Goal: Task Accomplishment & Management: Manage account settings

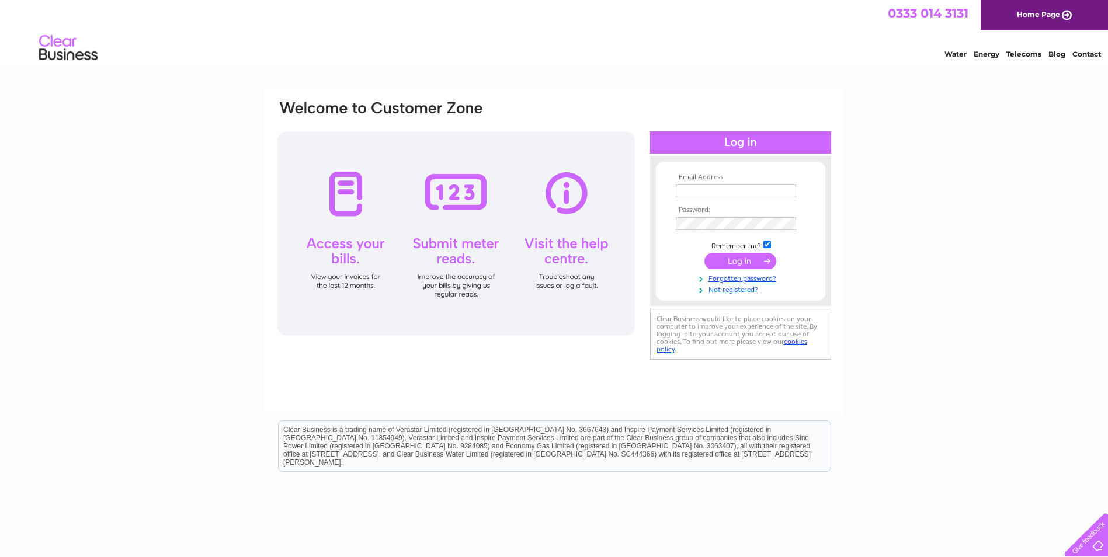
type input "accounts@anta.co.uk"
click at [740, 265] on input "submit" at bounding box center [741, 261] width 72 height 16
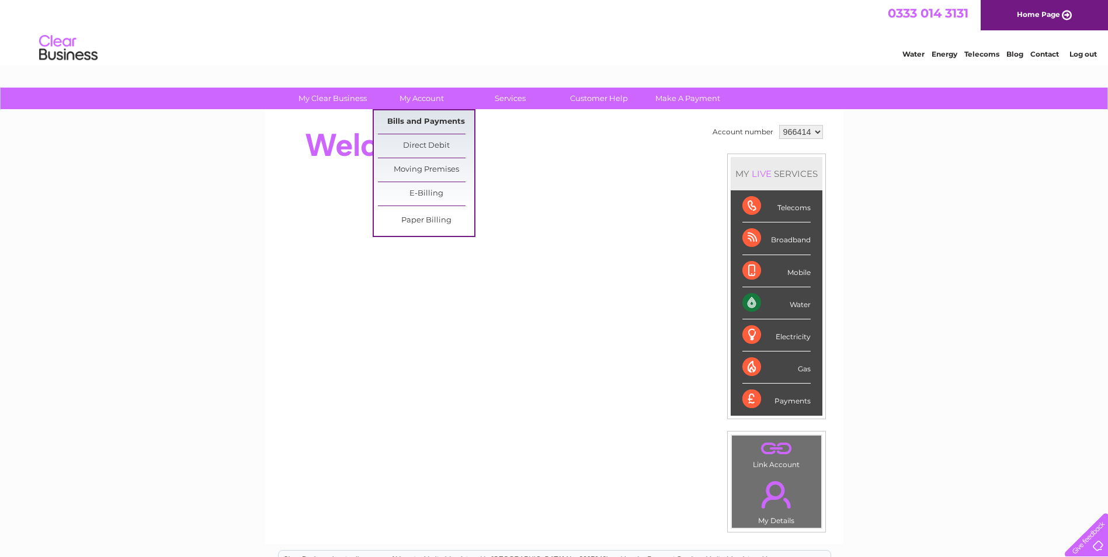
click at [419, 115] on link "Bills and Payments" at bounding box center [426, 121] width 96 height 23
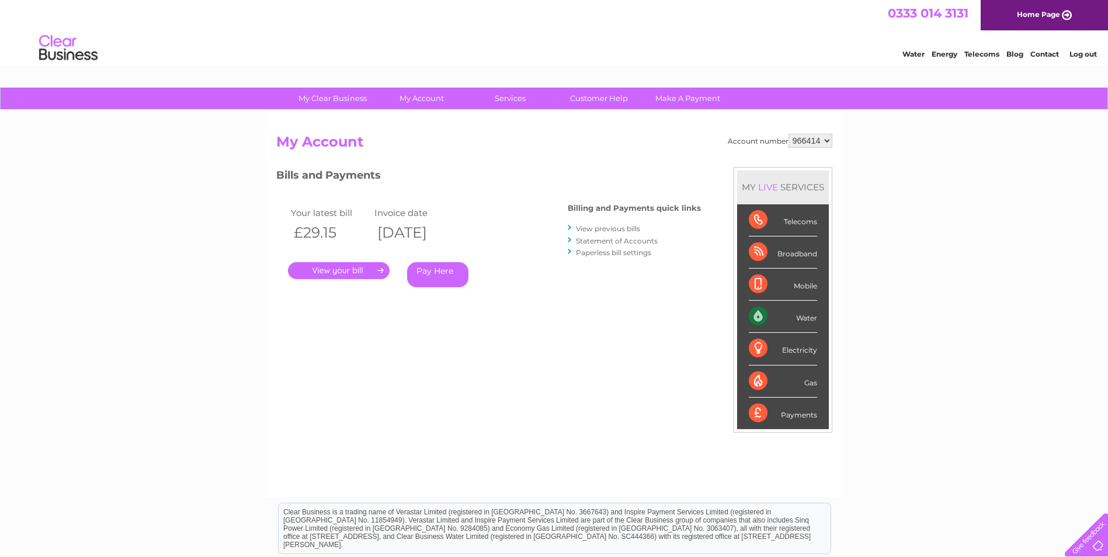
click at [358, 272] on link "." at bounding box center [339, 270] width 102 height 17
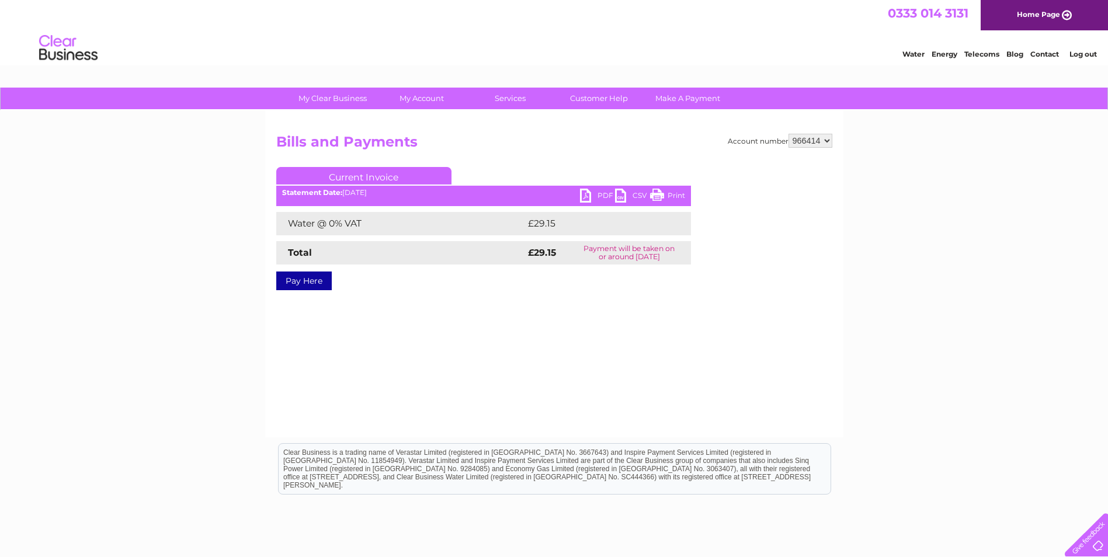
click at [598, 196] on link "PDF" at bounding box center [597, 197] width 35 height 17
